Goal: Information Seeking & Learning: Learn about a topic

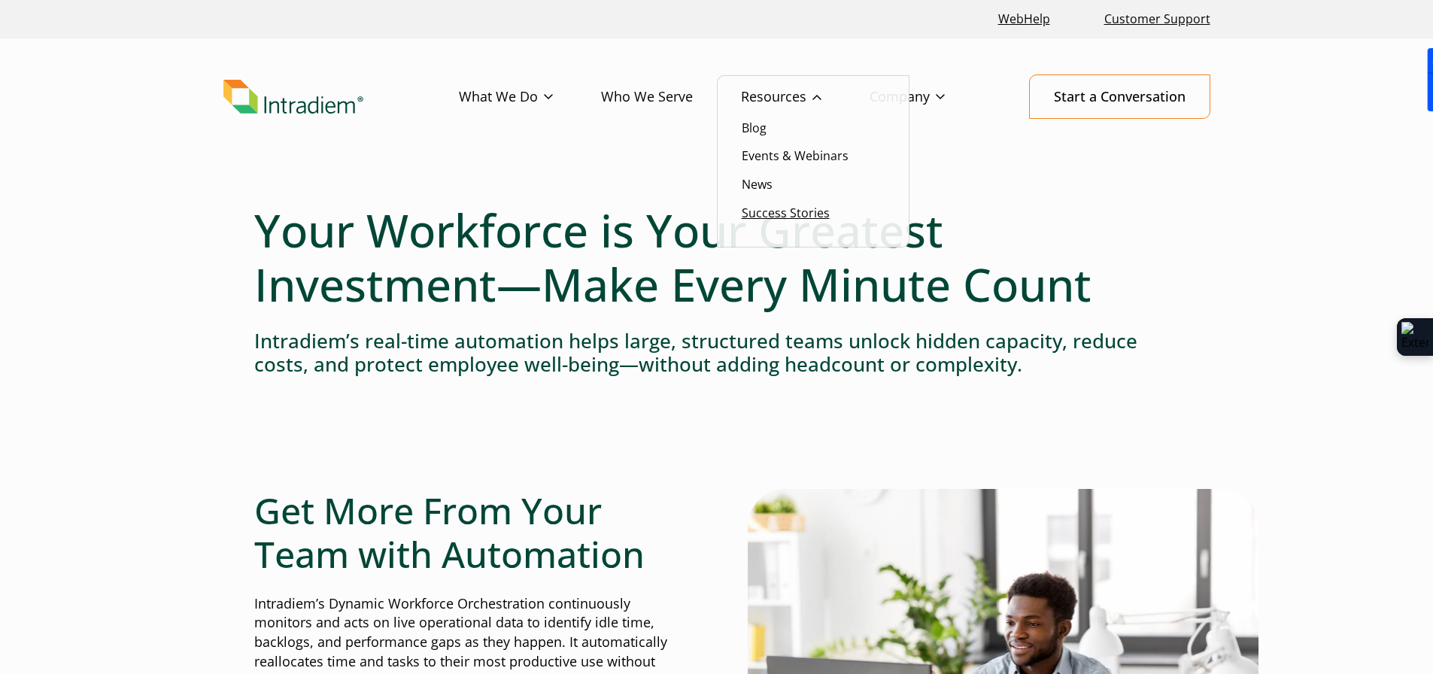
click at [763, 208] on link "Success Stories" at bounding box center [786, 213] width 88 height 17
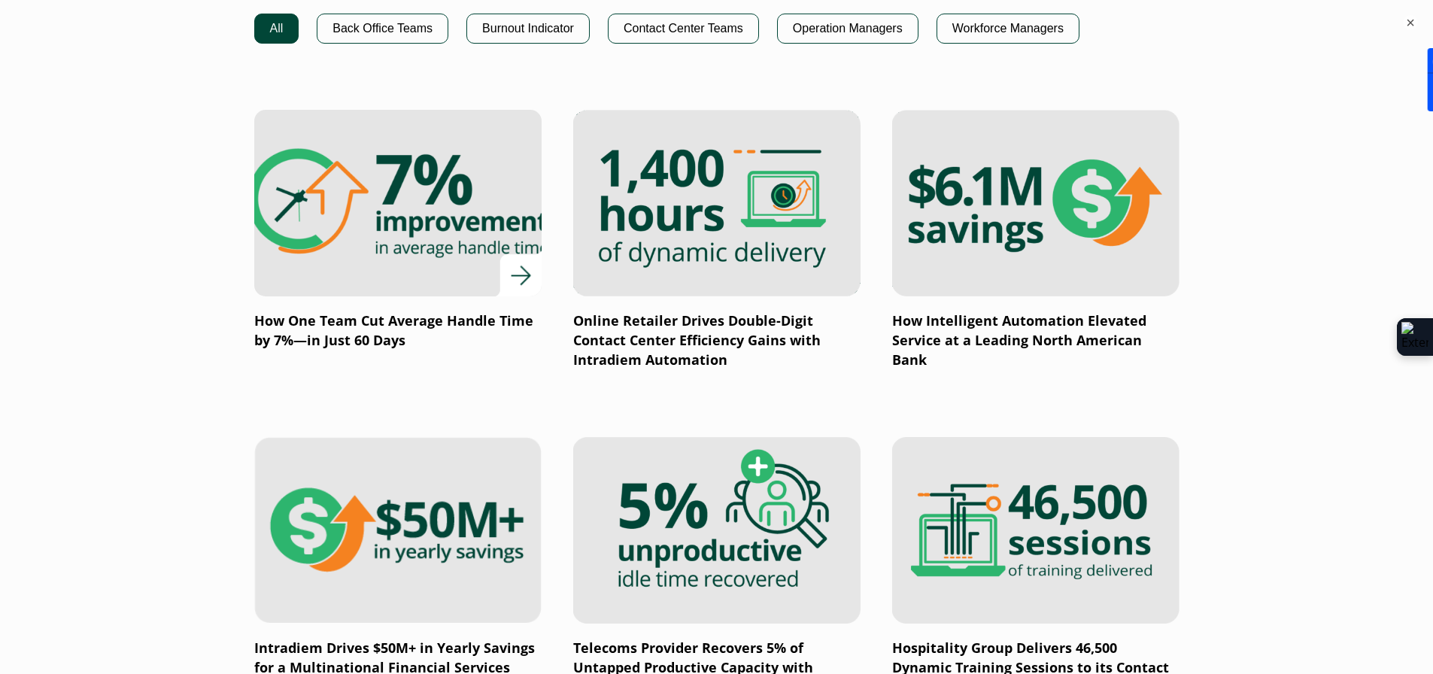
scroll to position [1128, 0]
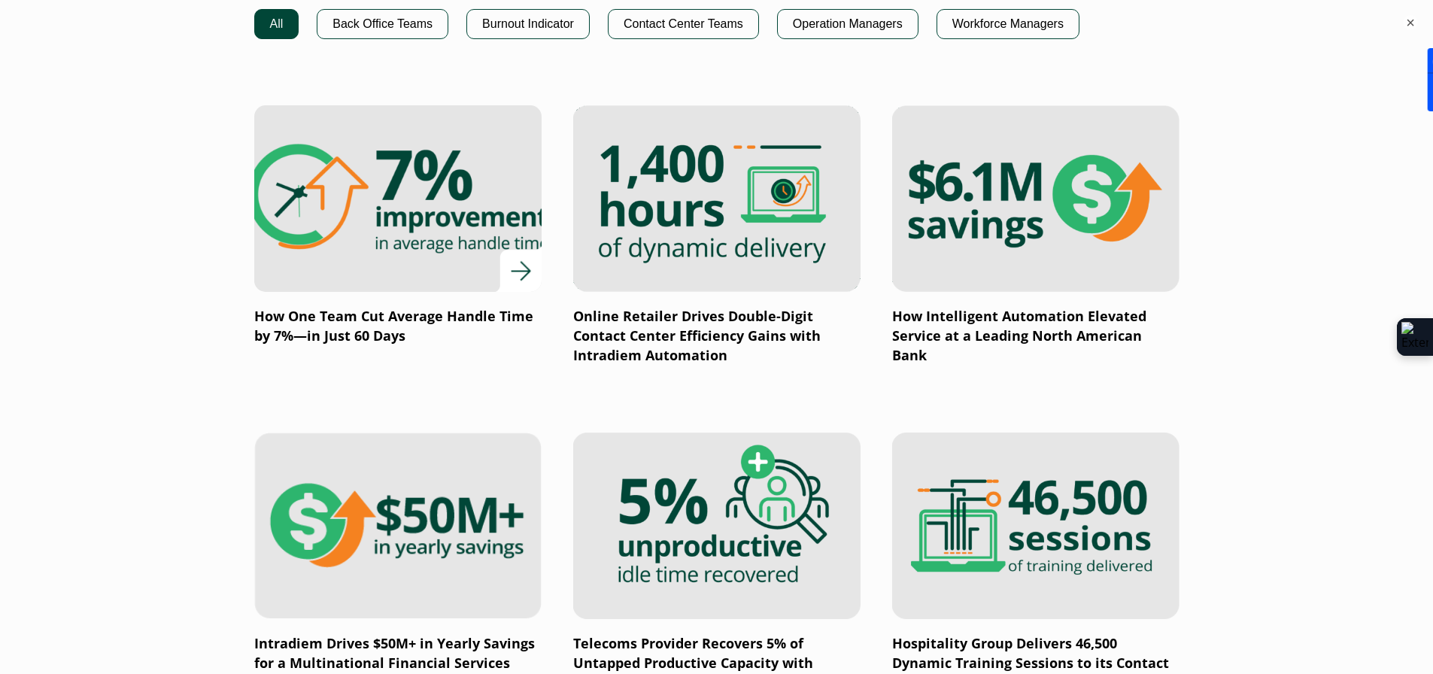
click at [424, 245] on img at bounding box center [397, 198] width 344 height 224
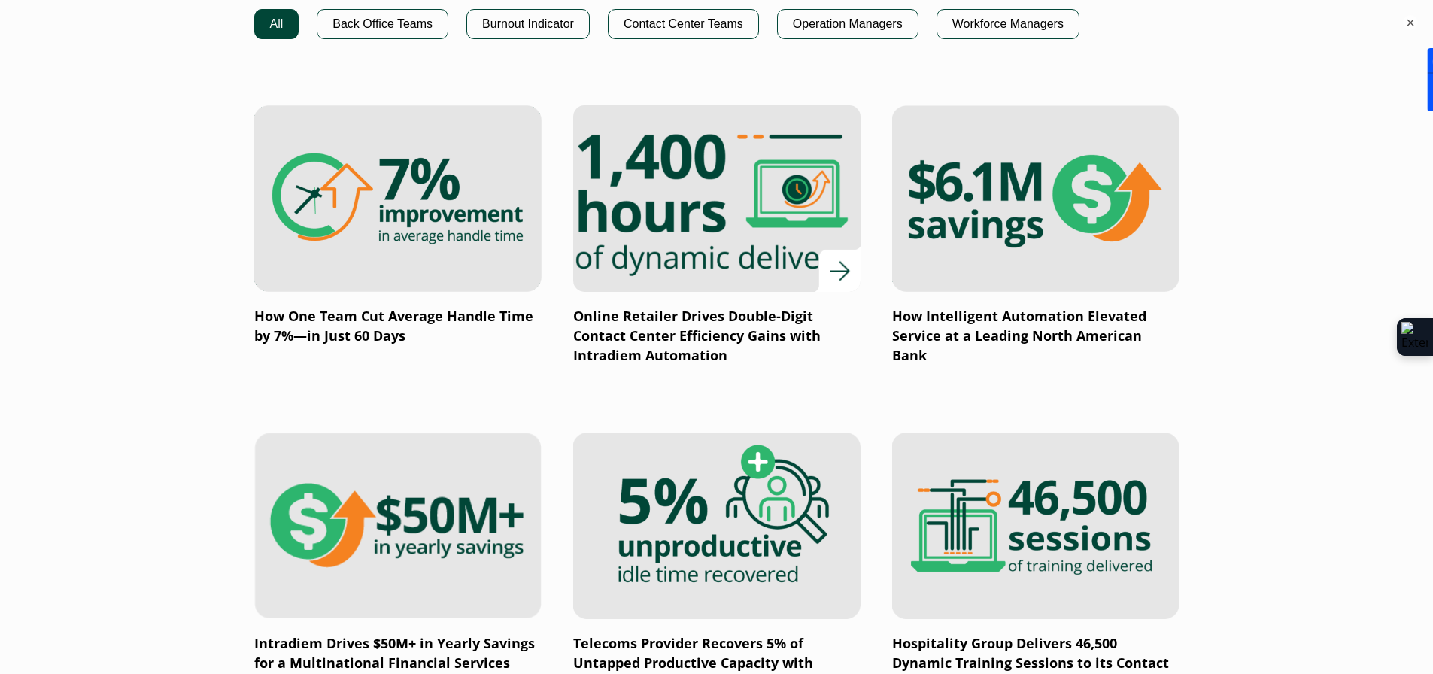
click at [673, 261] on img at bounding box center [716, 198] width 344 height 224
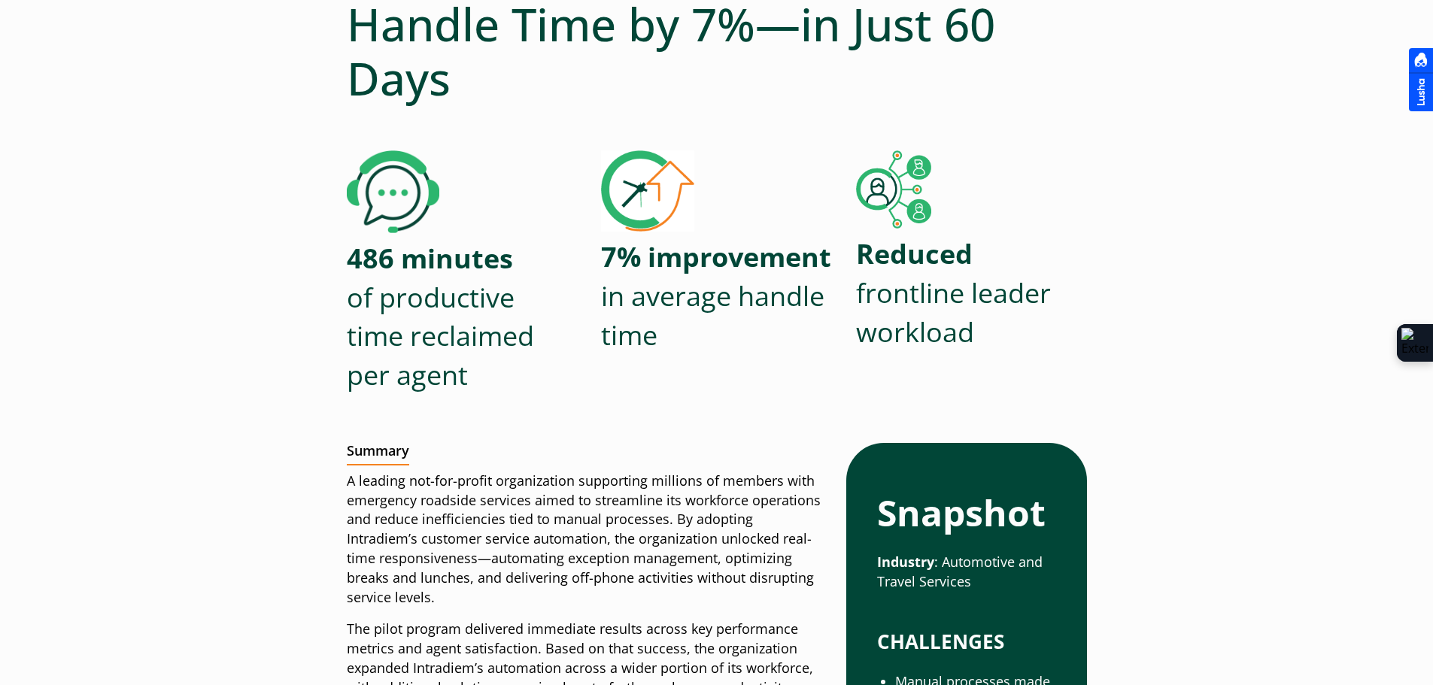
scroll to position [376, 0]
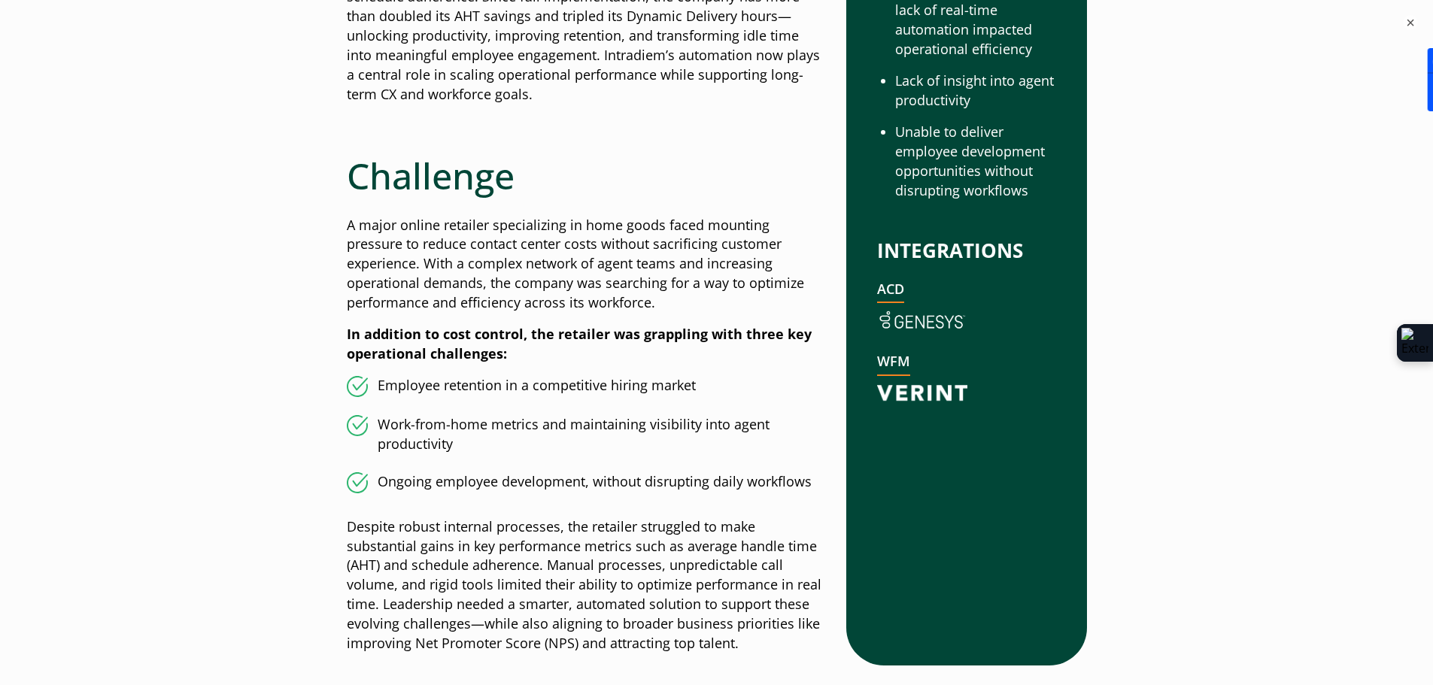
scroll to position [526, 0]
